Goal: Information Seeking & Learning: Learn about a topic

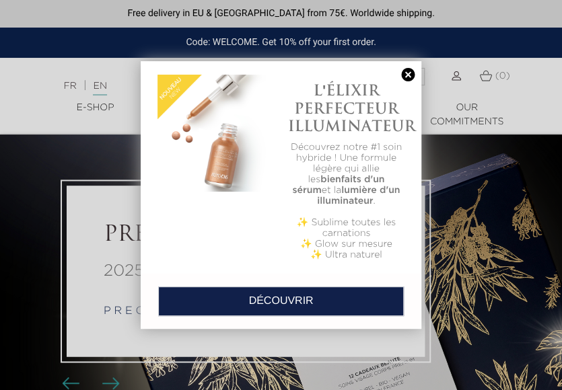
click at [390, 68] on div "L'ÉLIXIR PERFECTEUR ILLUMINATEUR Découvrez notre #1 soin hybride ! Une formule …" at bounding box center [281, 167] width 281 height 212
click at [413, 81] on link at bounding box center [407, 75] width 19 height 14
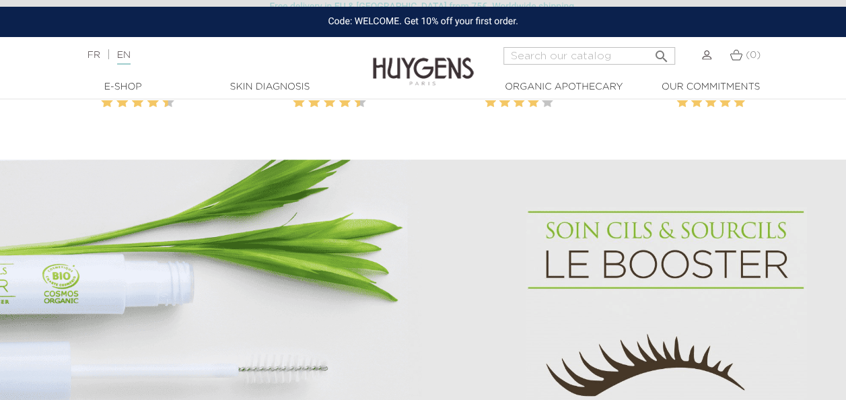
scroll to position [897, 0]
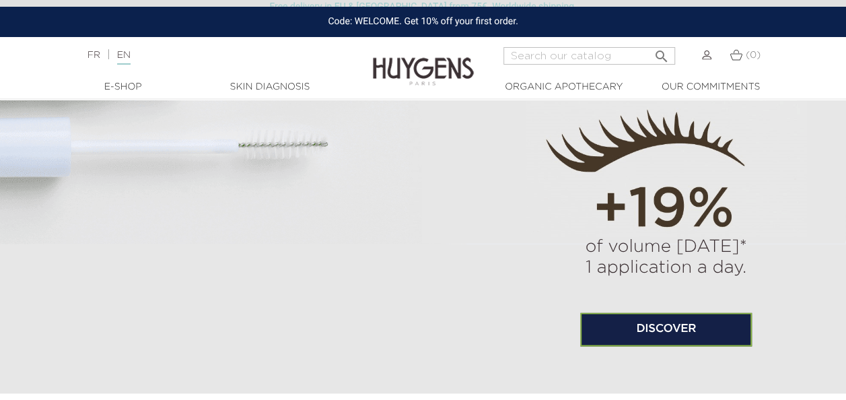
click at [558, 222] on img at bounding box center [666, 109] width 281 height 254
click at [651, 328] on link "Discover" at bounding box center [666, 329] width 172 height 34
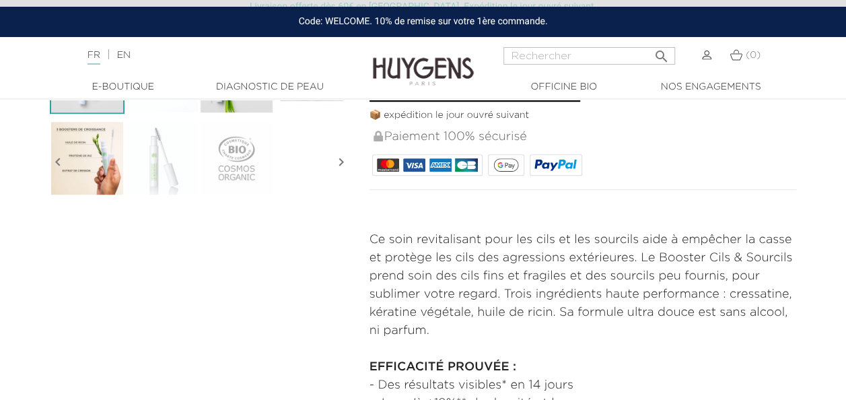
scroll to position [224, 0]
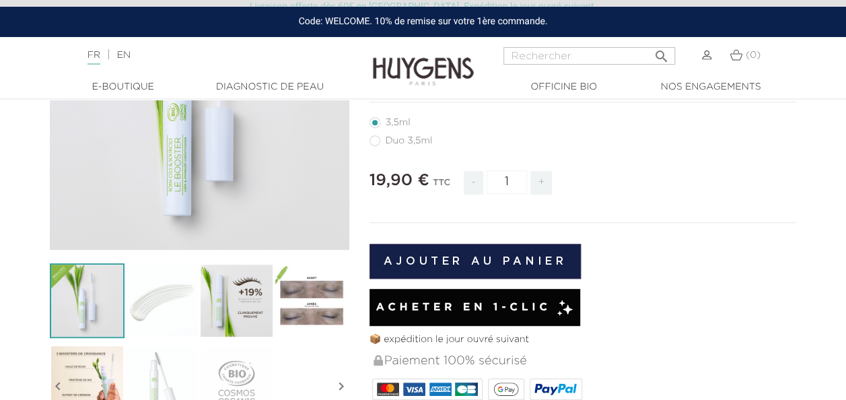
click at [302, 299] on img at bounding box center [311, 300] width 75 height 75
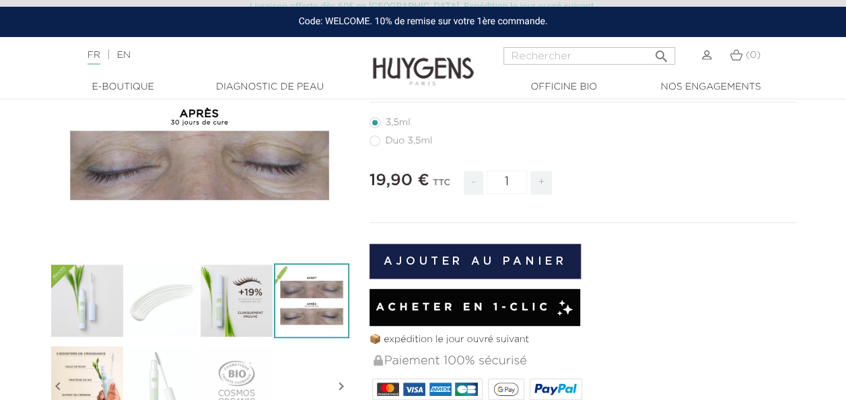
click at [308, 295] on img at bounding box center [311, 300] width 75 height 75
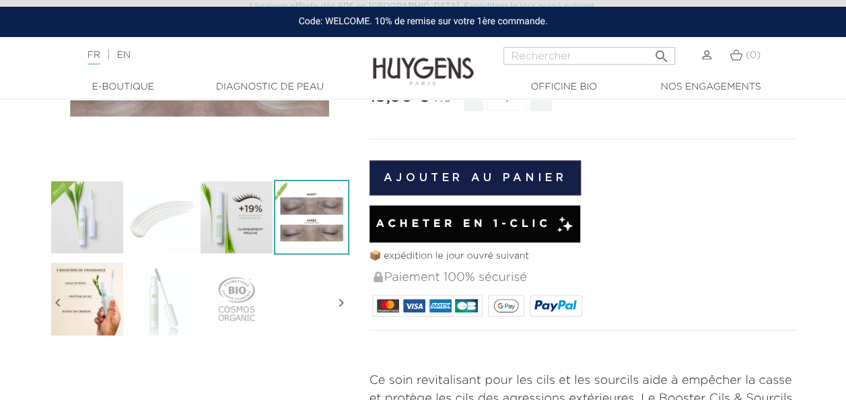
scroll to position [0, 0]
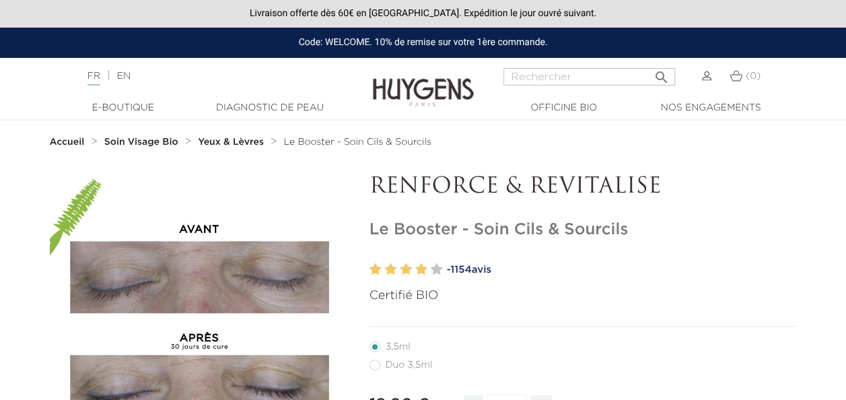
click at [137, 79] on div "FR | EN Français English" at bounding box center [212, 76] width 262 height 16
click at [129, 77] on link "EN" at bounding box center [123, 75] width 13 height 9
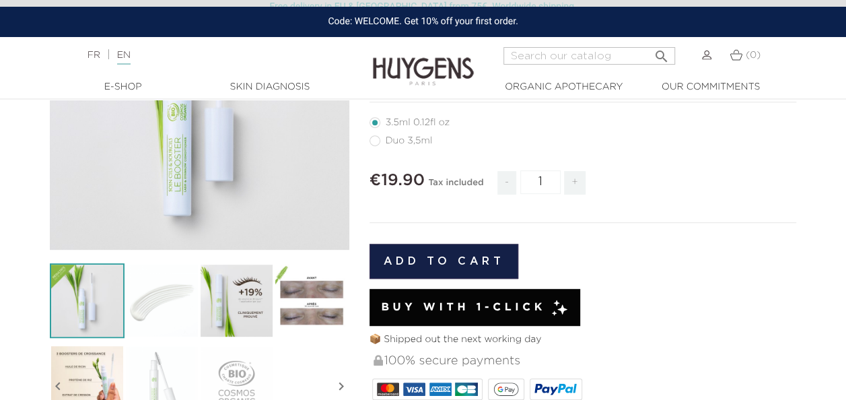
scroll to position [448, 0]
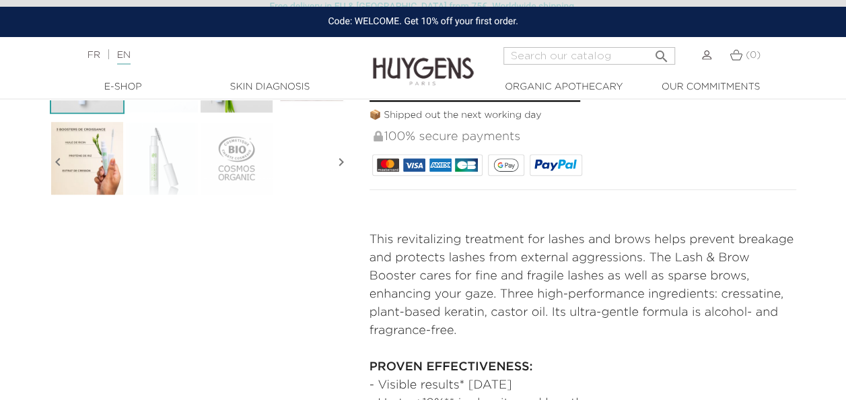
click at [61, 174] on icon "" at bounding box center [58, 162] width 16 height 67
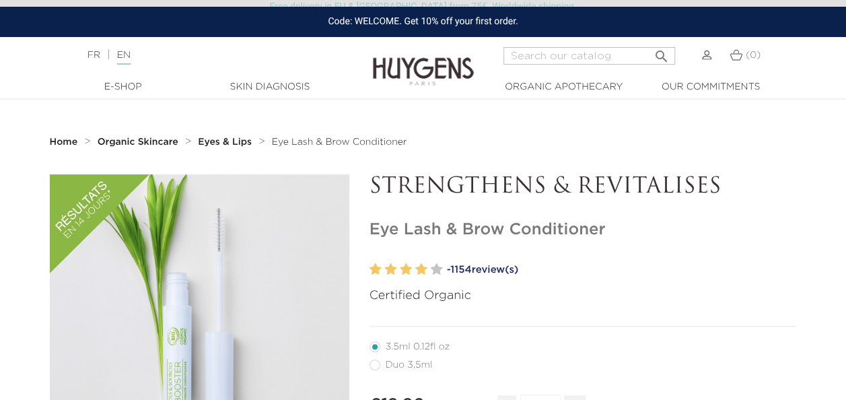
scroll to position [224, 0]
